Goal: Check status: Check status

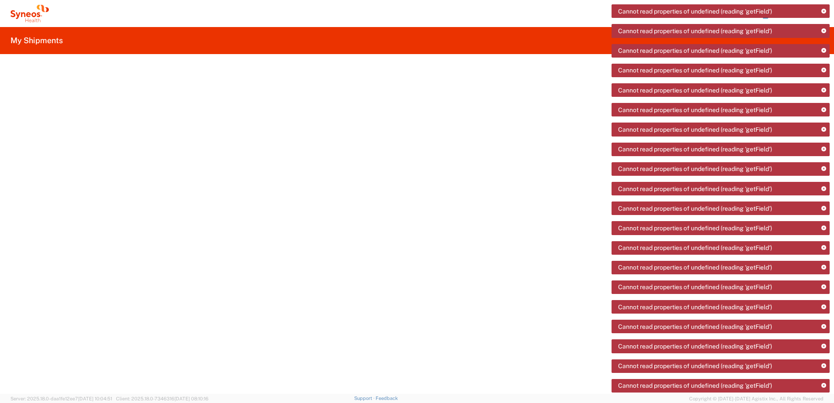
drag, startPoint x: 213, startPoint y: 1, endPoint x: 71, endPoint y: 0, distance: 142.2
click at [127, 26] on agx-form-navbar "Chiran Rayamajhi Home Shipment estimator Shipment tracking Desktop shipment req…" at bounding box center [417, 13] width 834 height 27
click at [35, 14] on icon at bounding box center [29, 13] width 38 height 17
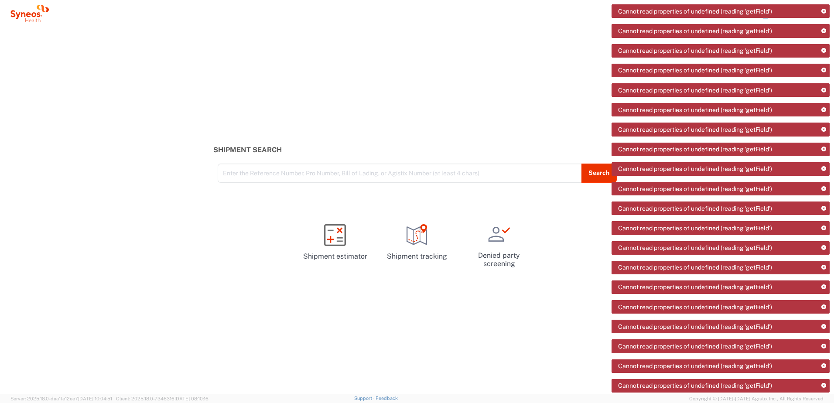
click at [35, 14] on icon at bounding box center [29, 13] width 38 height 17
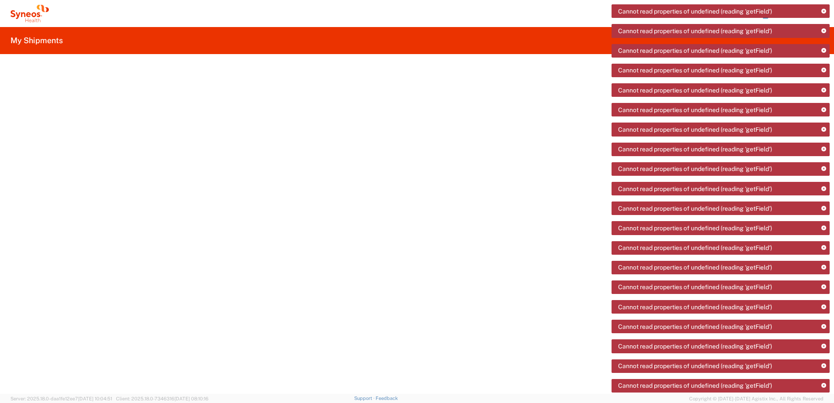
drag, startPoint x: 800, startPoint y: 20, endPoint x: 767, endPoint y: 17, distance: 33.3
click at [27, 10] on icon at bounding box center [29, 13] width 38 height 17
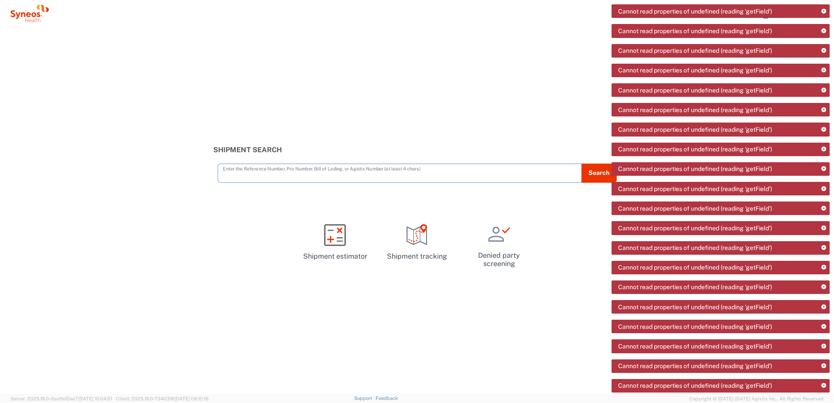
click at [305, 171] on input "text" at bounding box center [400, 172] width 354 height 15
click at [766, 17] on div "Cannot read properties of undefined (reading 'getField')" at bounding box center [721, 11] width 218 height 14
click at [824, 10] on icon at bounding box center [823, 11] width 5 height 5
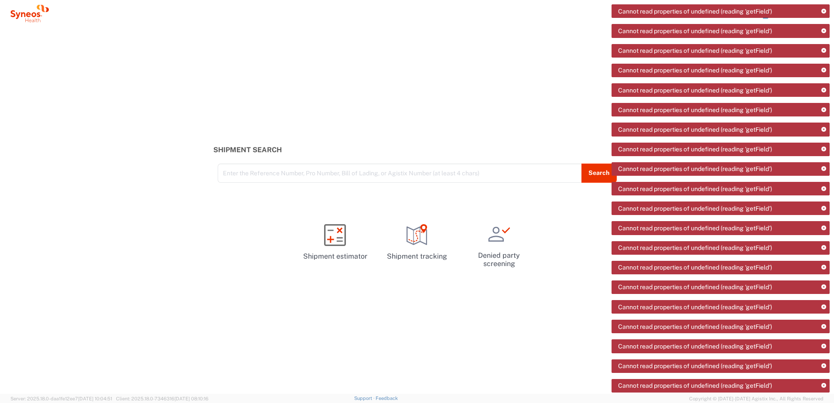
click at [824, 10] on icon at bounding box center [823, 11] width 5 height 5
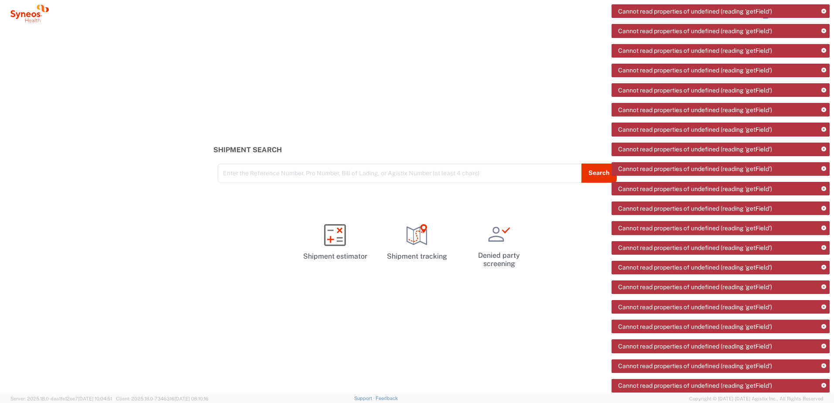
click at [824, 10] on icon at bounding box center [823, 11] width 5 height 5
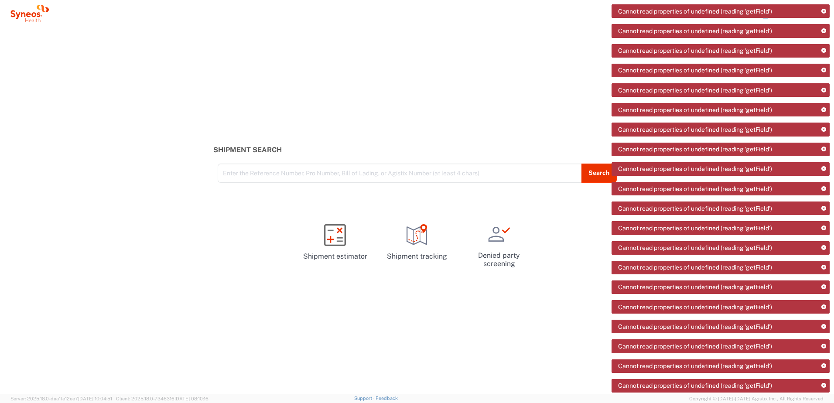
click at [825, 169] on icon at bounding box center [823, 169] width 5 height 5
click at [825, 151] on icon at bounding box center [823, 149] width 5 height 5
click at [825, 132] on icon at bounding box center [823, 129] width 5 height 5
click at [825, 151] on icon at bounding box center [823, 149] width 5 height 5
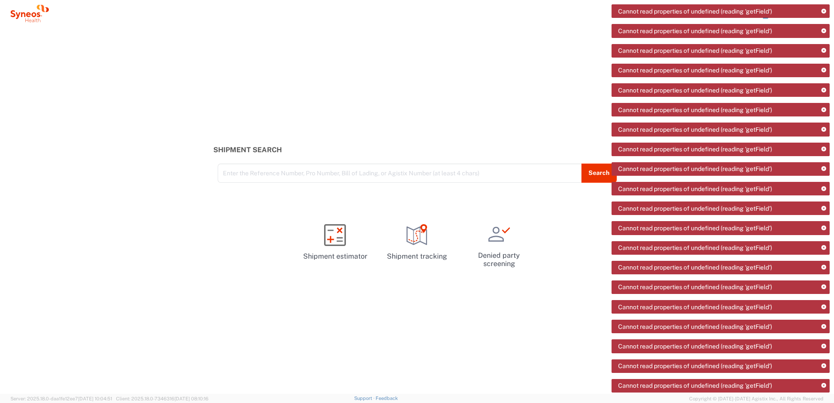
click at [825, 151] on icon at bounding box center [823, 149] width 5 height 5
click at [825, 132] on icon at bounding box center [823, 129] width 5 height 5
click at [825, 151] on icon at bounding box center [823, 149] width 5 height 5
click at [825, 132] on icon at bounding box center [823, 129] width 5 height 5
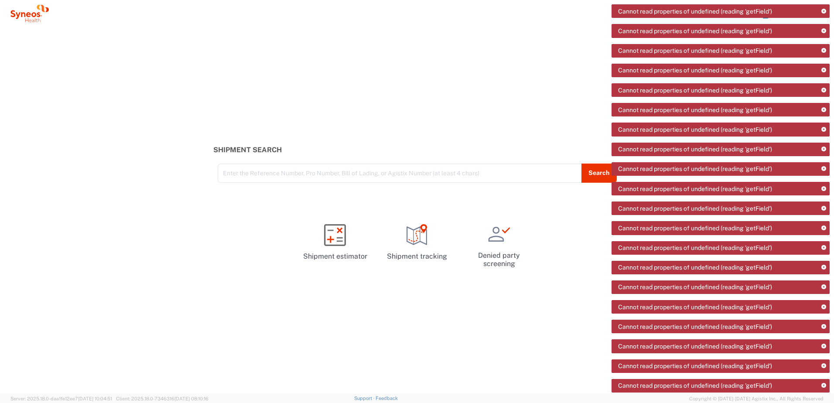
click at [825, 151] on icon at bounding box center [823, 149] width 5 height 5
click at [825, 132] on icon at bounding box center [823, 129] width 5 height 5
click at [825, 151] on icon at bounding box center [823, 149] width 5 height 5
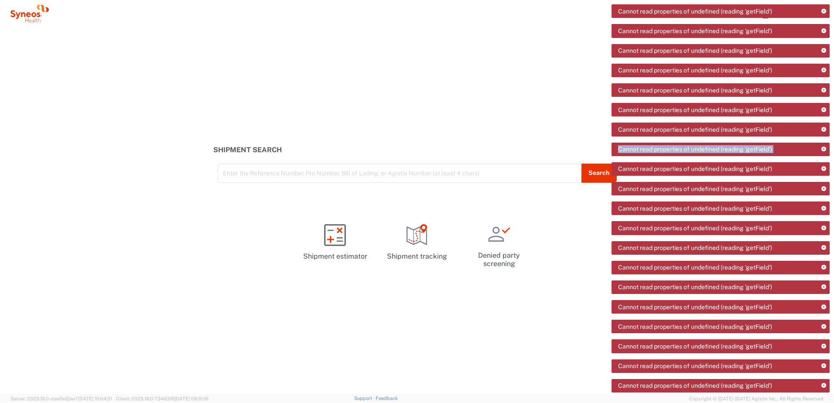
click at [825, 132] on icon at bounding box center [823, 129] width 5 height 5
click at [825, 151] on icon at bounding box center [823, 149] width 5 height 5
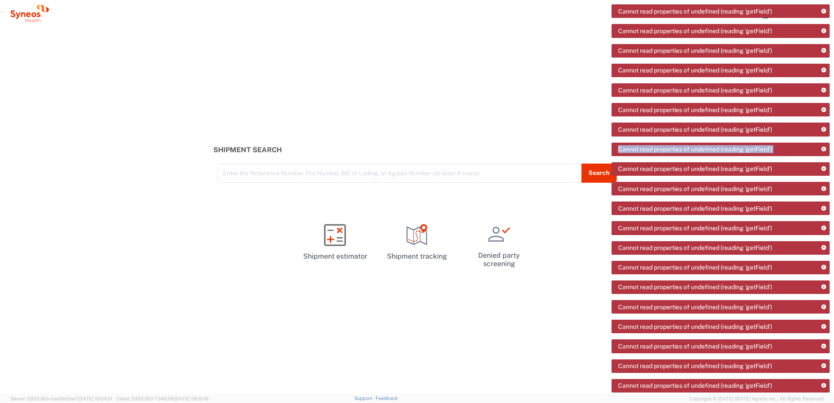
click at [825, 132] on icon at bounding box center [823, 129] width 5 height 5
click at [825, 151] on icon at bounding box center [823, 149] width 5 height 5
click at [825, 132] on icon at bounding box center [823, 129] width 5 height 5
click at [825, 151] on icon at bounding box center [823, 149] width 5 height 5
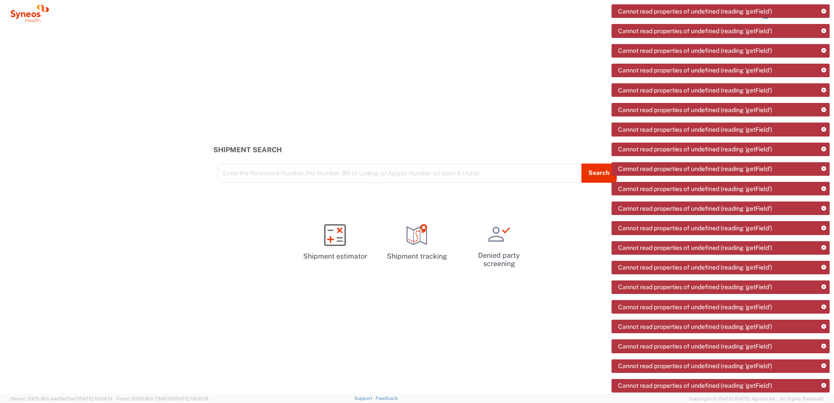
click at [825, 151] on icon at bounding box center [823, 149] width 5 height 5
click at [825, 132] on icon at bounding box center [823, 129] width 5 height 5
click at [825, 151] on icon at bounding box center [823, 149] width 5 height 5
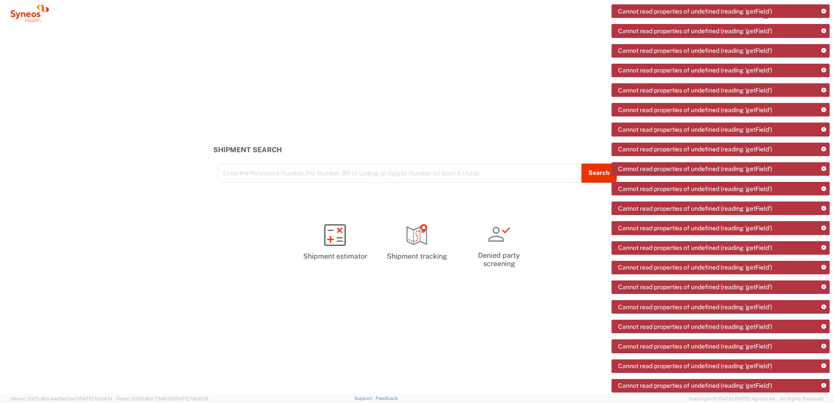
click at [825, 151] on icon at bounding box center [823, 149] width 5 height 5
click at [825, 132] on icon at bounding box center [823, 129] width 5 height 5
click at [825, 151] on icon at bounding box center [823, 149] width 5 height 5
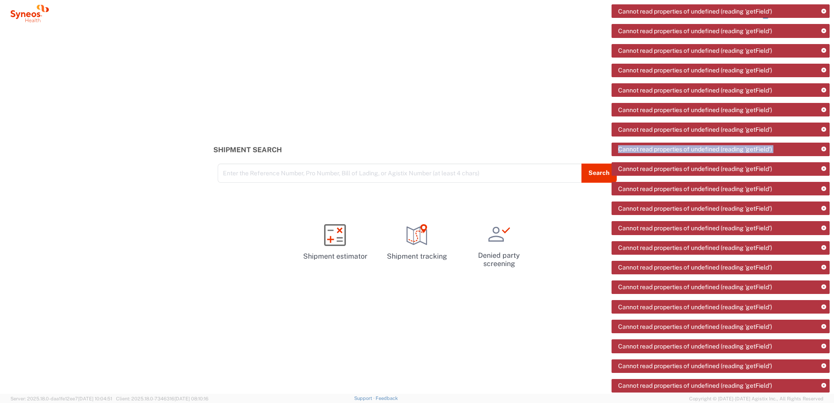
click at [825, 132] on icon at bounding box center [823, 129] width 5 height 5
click at [825, 151] on icon at bounding box center [823, 149] width 5 height 5
click at [825, 132] on icon at bounding box center [823, 129] width 5 height 5
click at [825, 151] on icon at bounding box center [823, 149] width 5 height 5
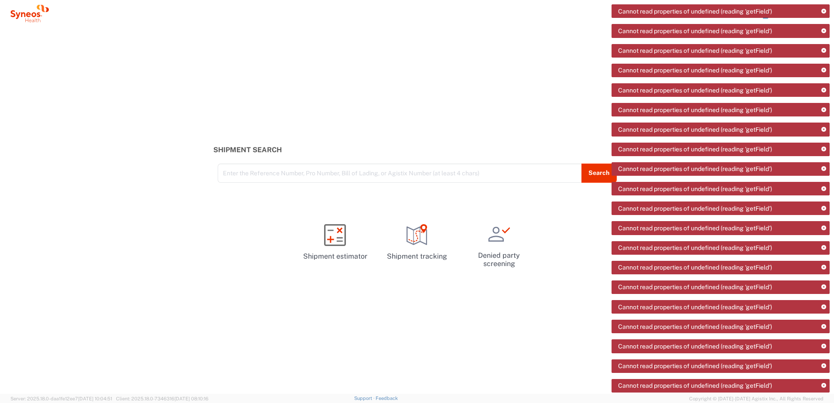
click at [825, 151] on icon at bounding box center [823, 149] width 5 height 5
click at [825, 132] on icon at bounding box center [823, 129] width 5 height 5
click at [825, 151] on icon at bounding box center [823, 149] width 5 height 5
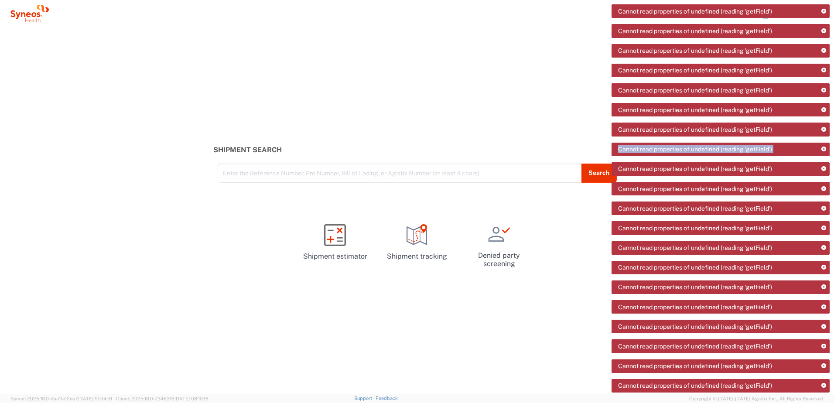
click at [825, 132] on icon at bounding box center [823, 129] width 5 height 5
click at [825, 151] on icon at bounding box center [823, 149] width 5 height 5
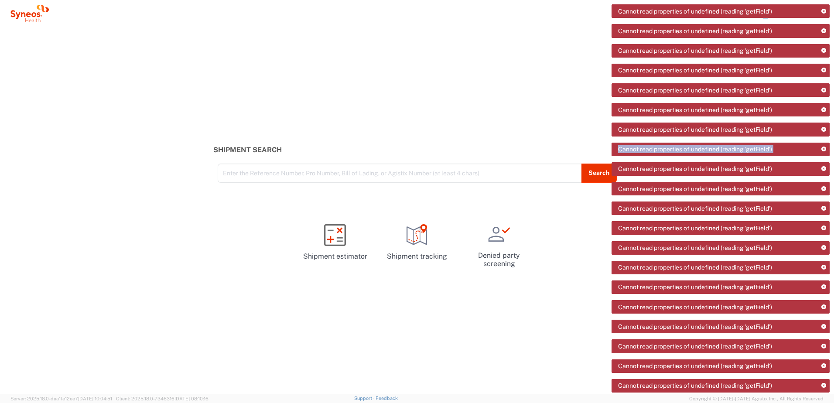
click at [825, 132] on icon at bounding box center [823, 129] width 5 height 5
click at [825, 151] on icon at bounding box center [823, 149] width 5 height 5
click at [825, 132] on icon at bounding box center [823, 129] width 5 height 5
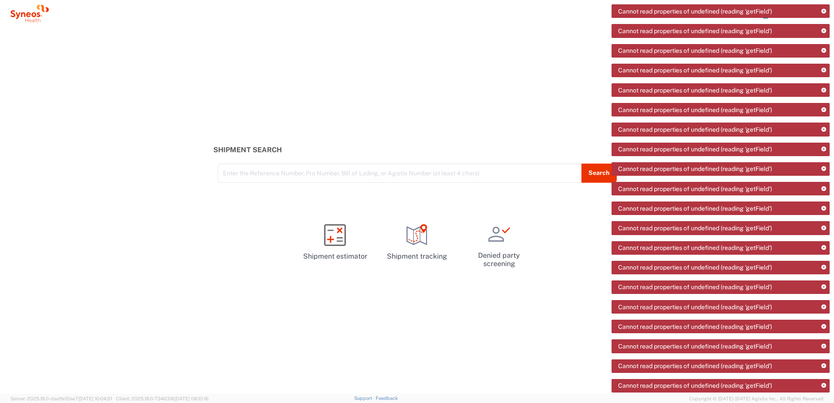
click at [825, 151] on icon at bounding box center [823, 149] width 5 height 5
click at [825, 132] on icon at bounding box center [823, 129] width 5 height 5
click at [825, 151] on icon at bounding box center [823, 149] width 5 height 5
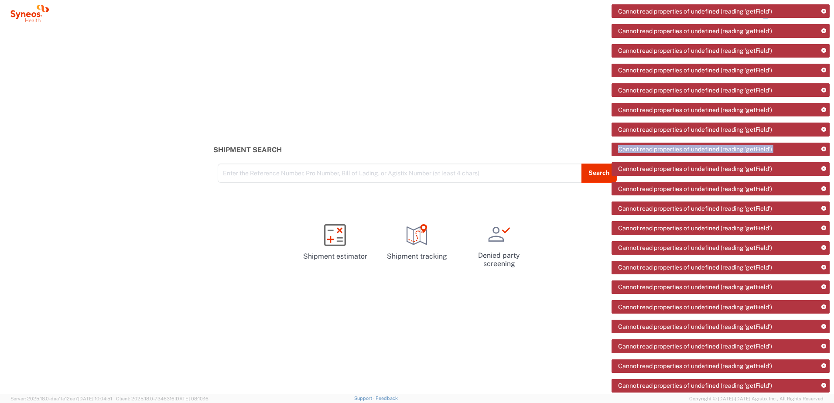
click at [825, 132] on icon at bounding box center [823, 129] width 5 height 5
click at [825, 151] on icon at bounding box center [823, 149] width 5 height 5
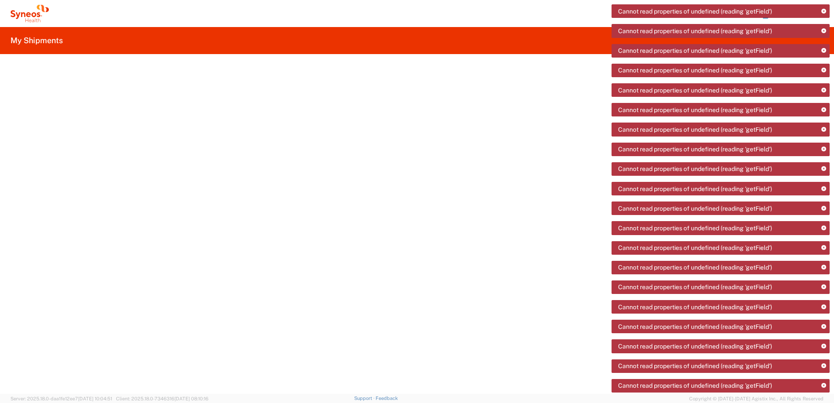
click at [56, 41] on h2 "My Shipments" at bounding box center [36, 40] width 52 height 10
